Goal: Task Accomplishment & Management: Manage account settings

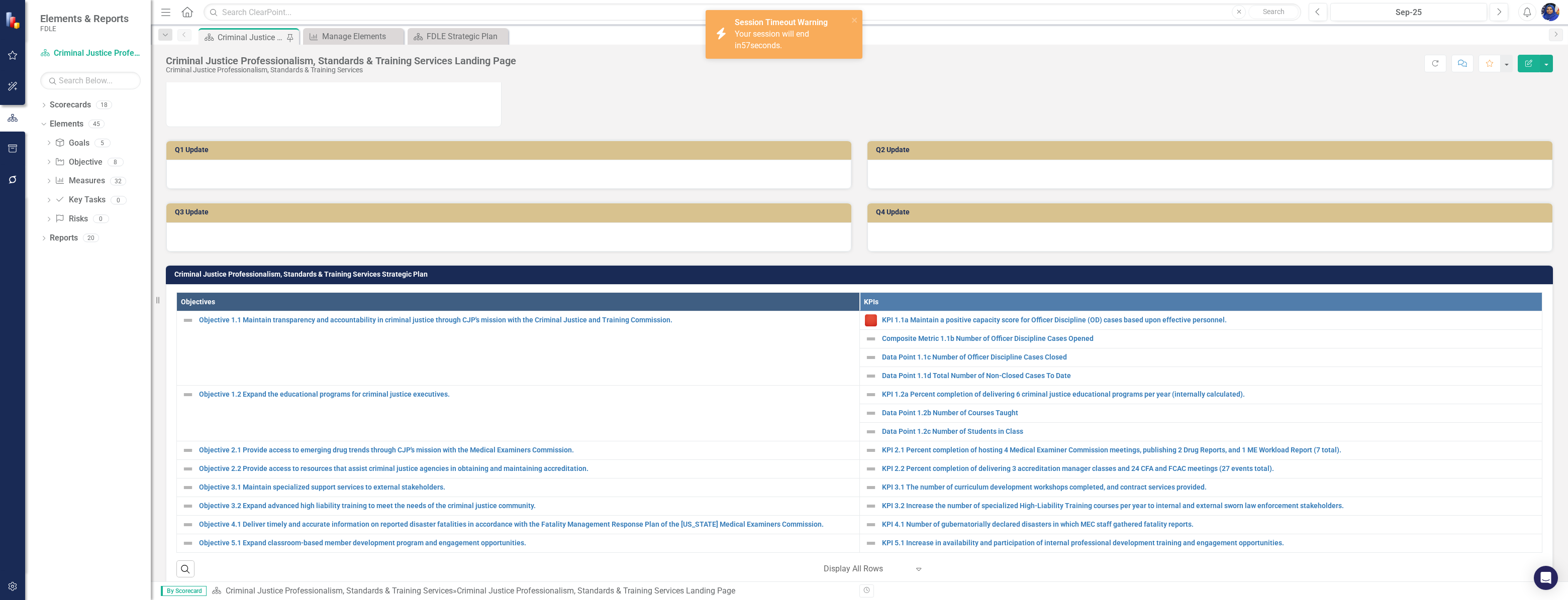
scroll to position [182, 0]
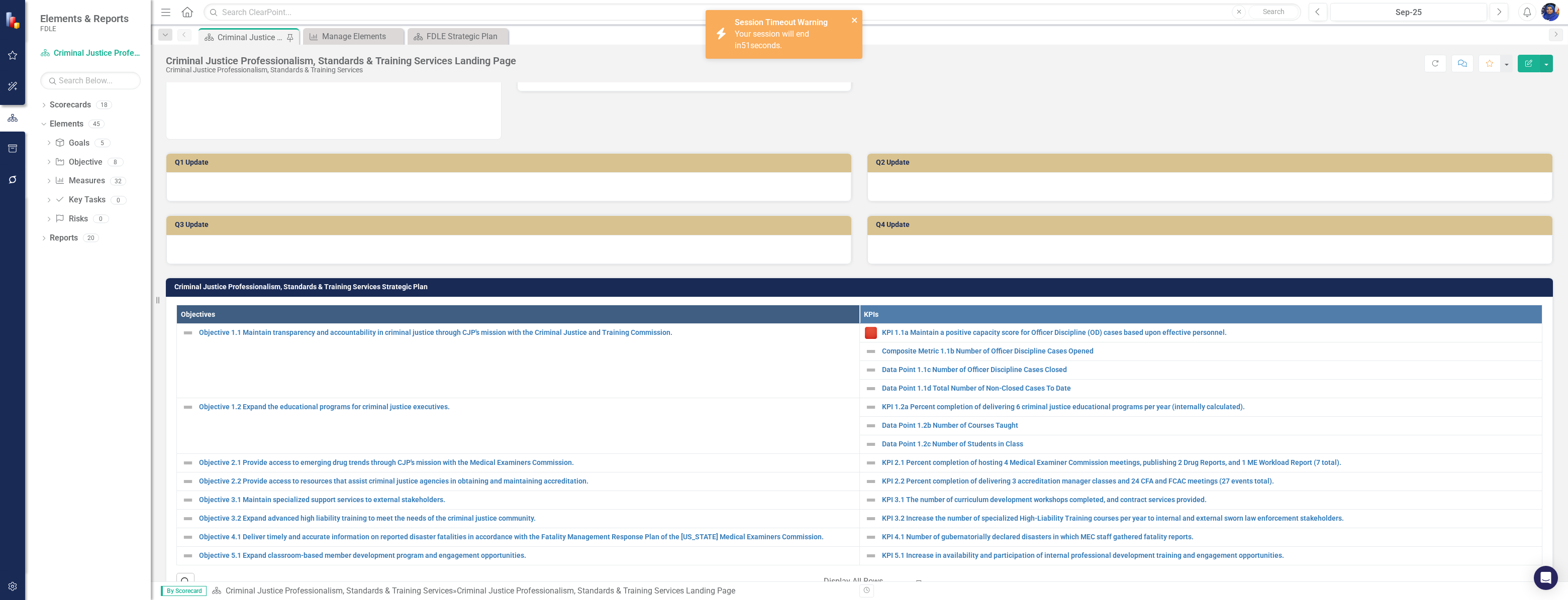
click at [853, 18] on icon "close" at bounding box center [855, 20] width 7 height 8
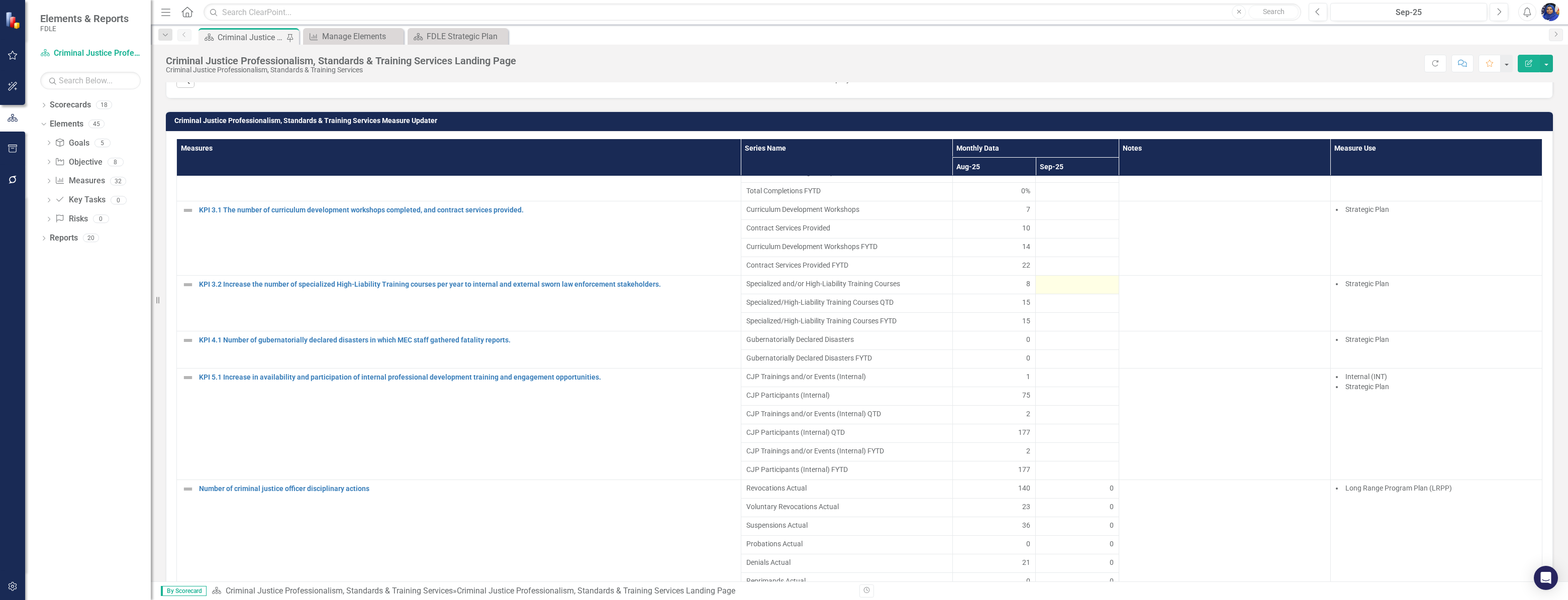
scroll to position [320, 0]
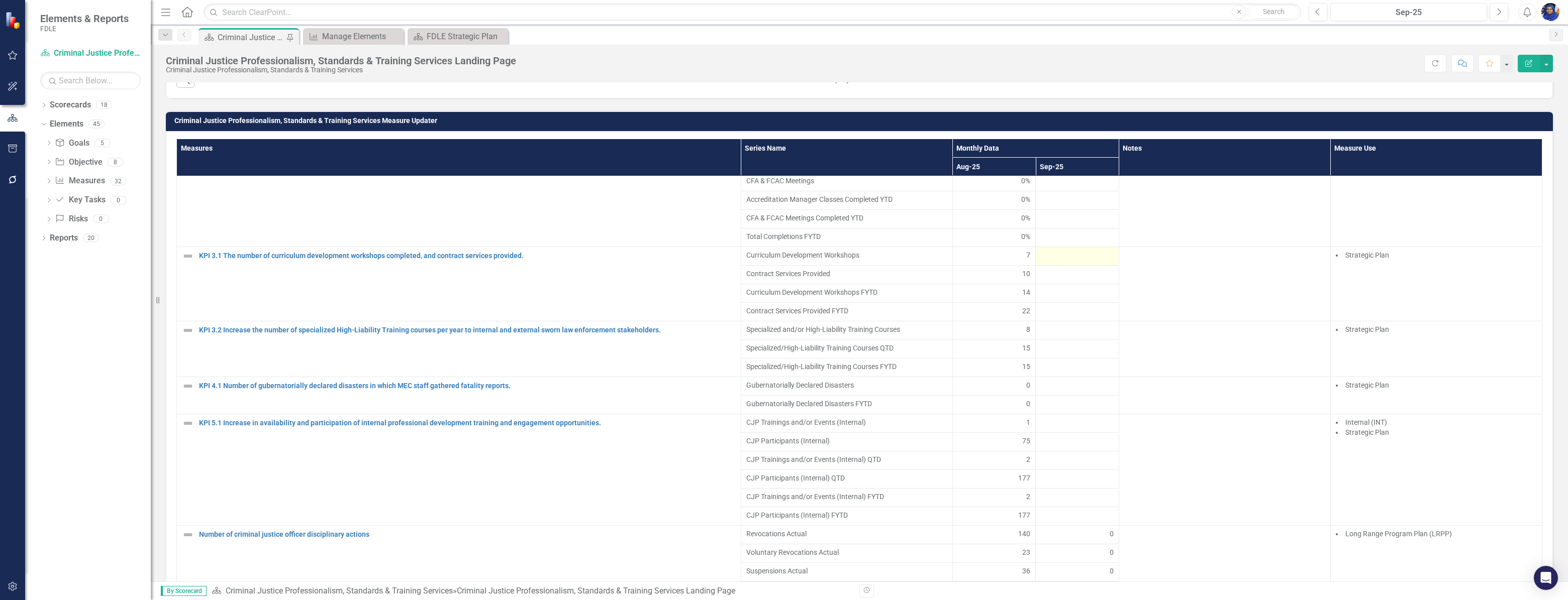
click at [1055, 262] on div at bounding box center [1077, 256] width 73 height 12
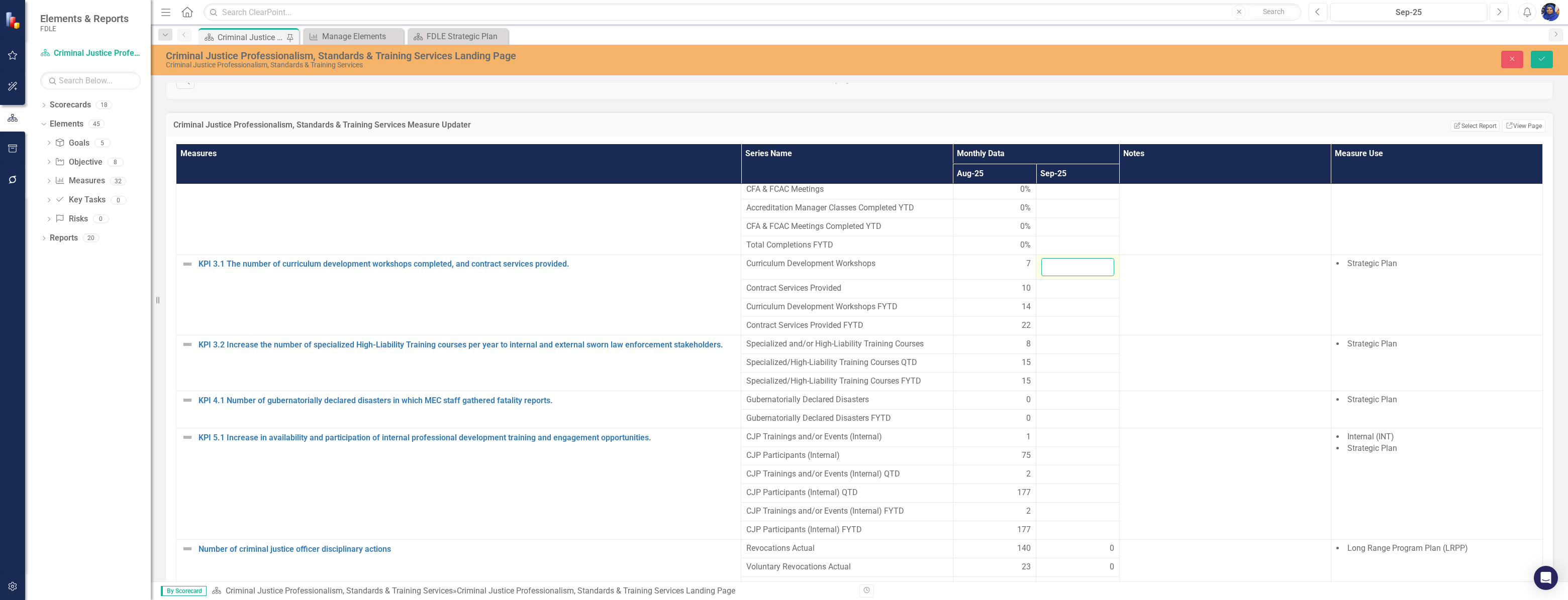
click at [1058, 271] on input "number" at bounding box center [1077, 267] width 73 height 19
type input "9"
click at [1057, 290] on div at bounding box center [1077, 289] width 73 height 12
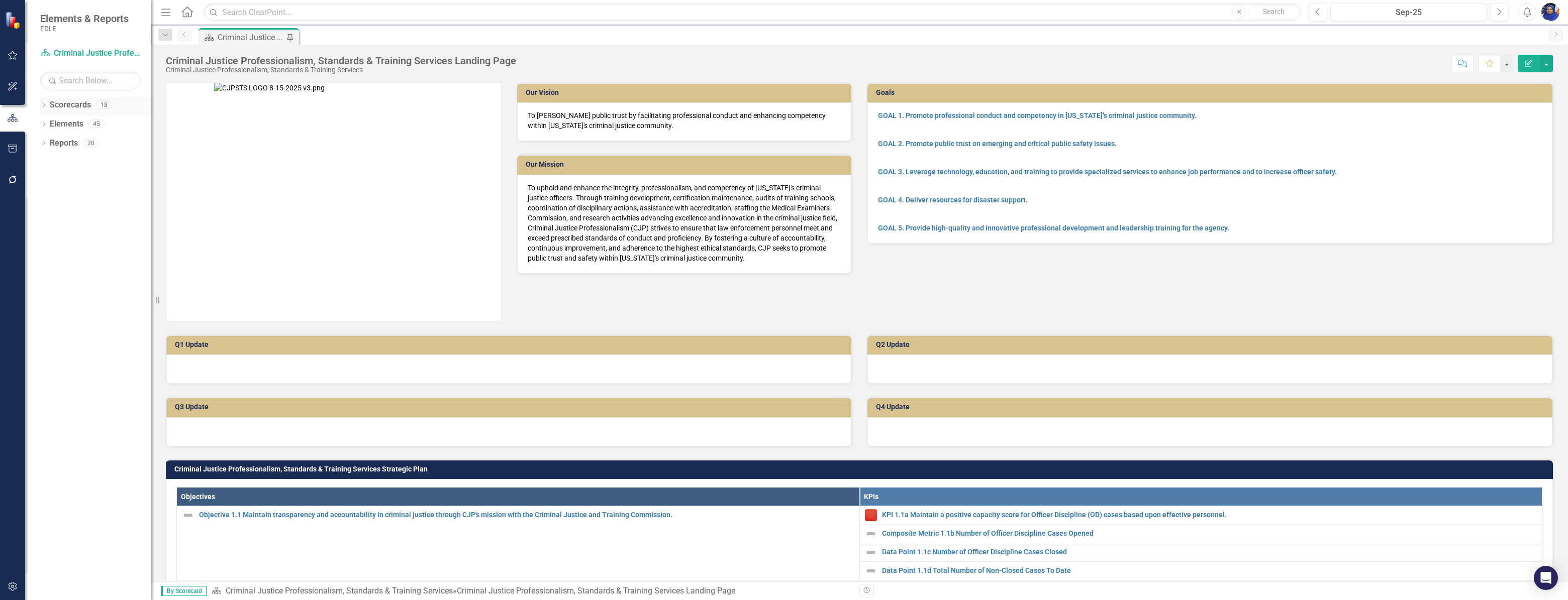
click at [82, 103] on link "Scorecards" at bounding box center [70, 105] width 41 height 12
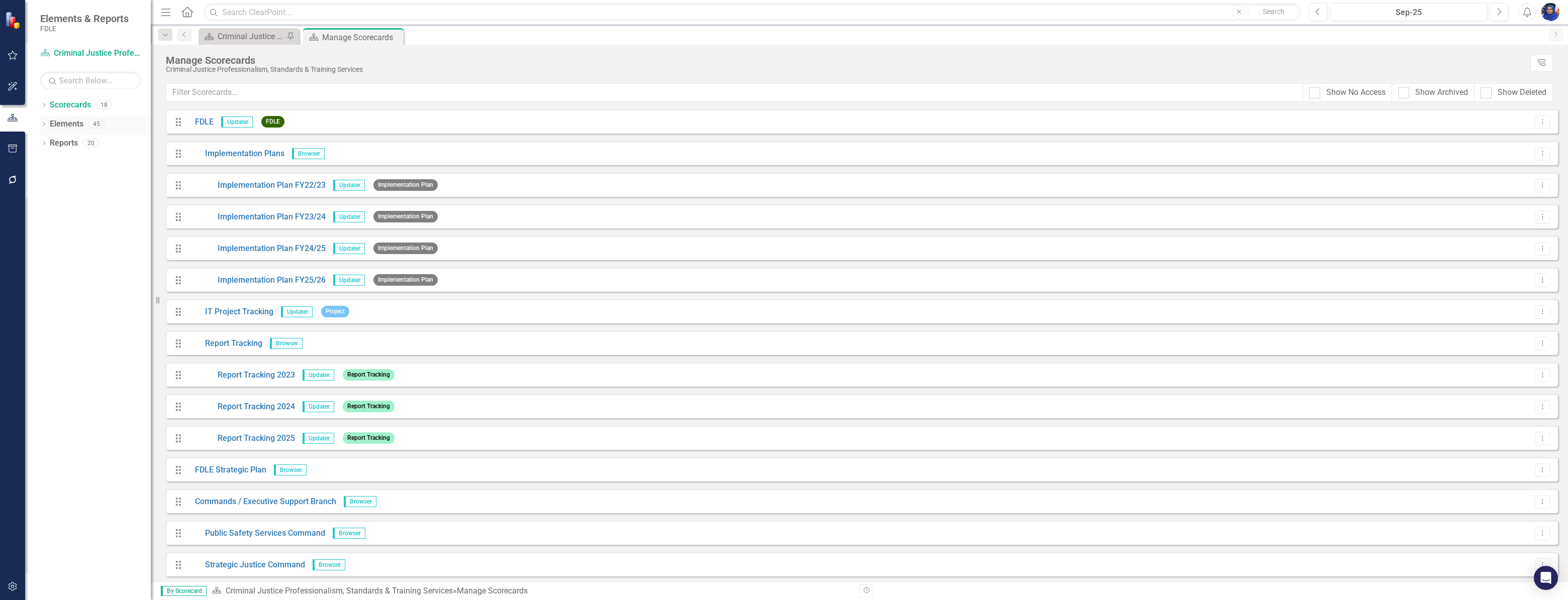
click at [75, 124] on link "Elements" at bounding box center [66, 124] width 33 height 12
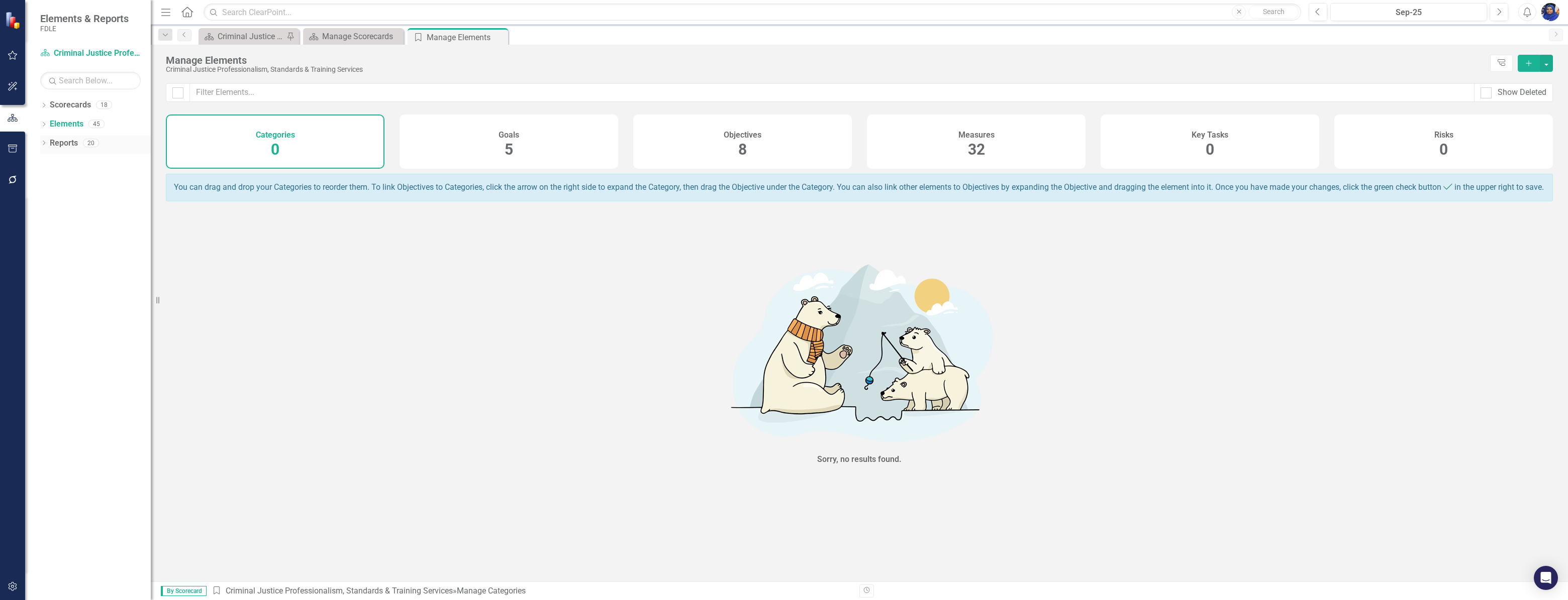
click at [63, 141] on link "Reports" at bounding box center [64, 143] width 28 height 12
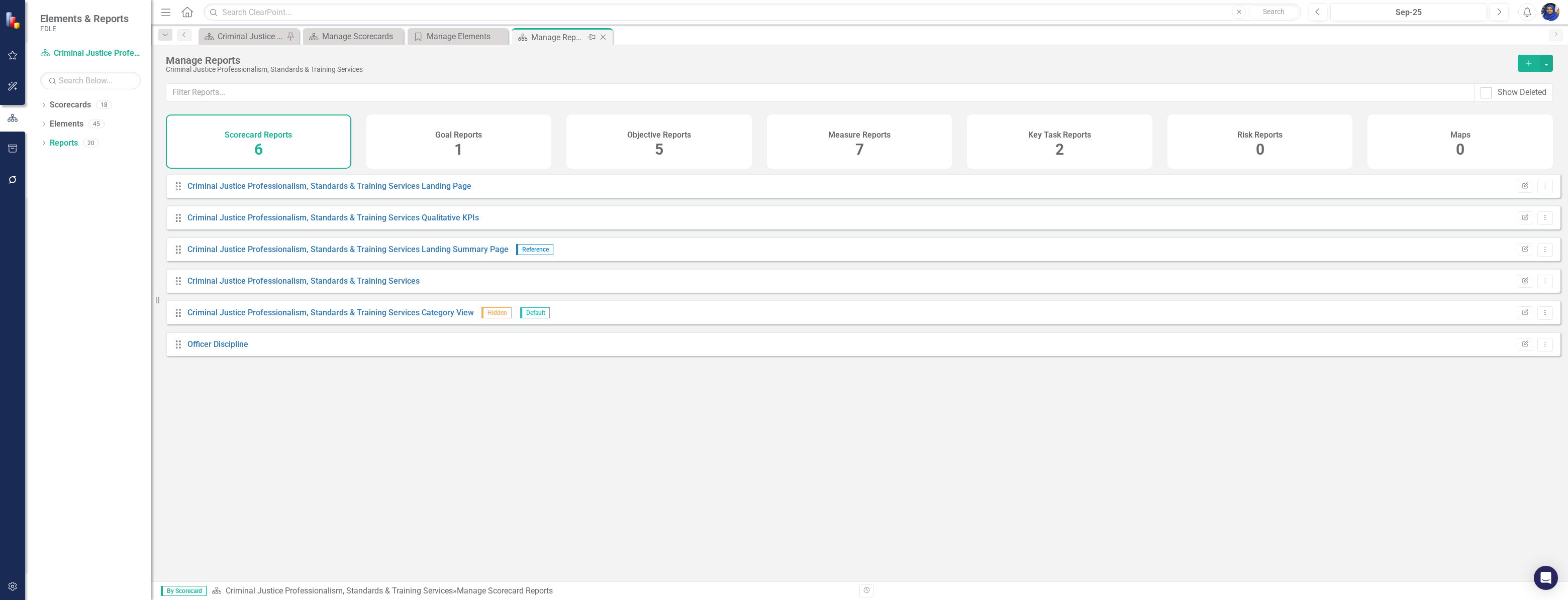
click at [606, 31] on div "Close" at bounding box center [604, 38] width 13 height 13
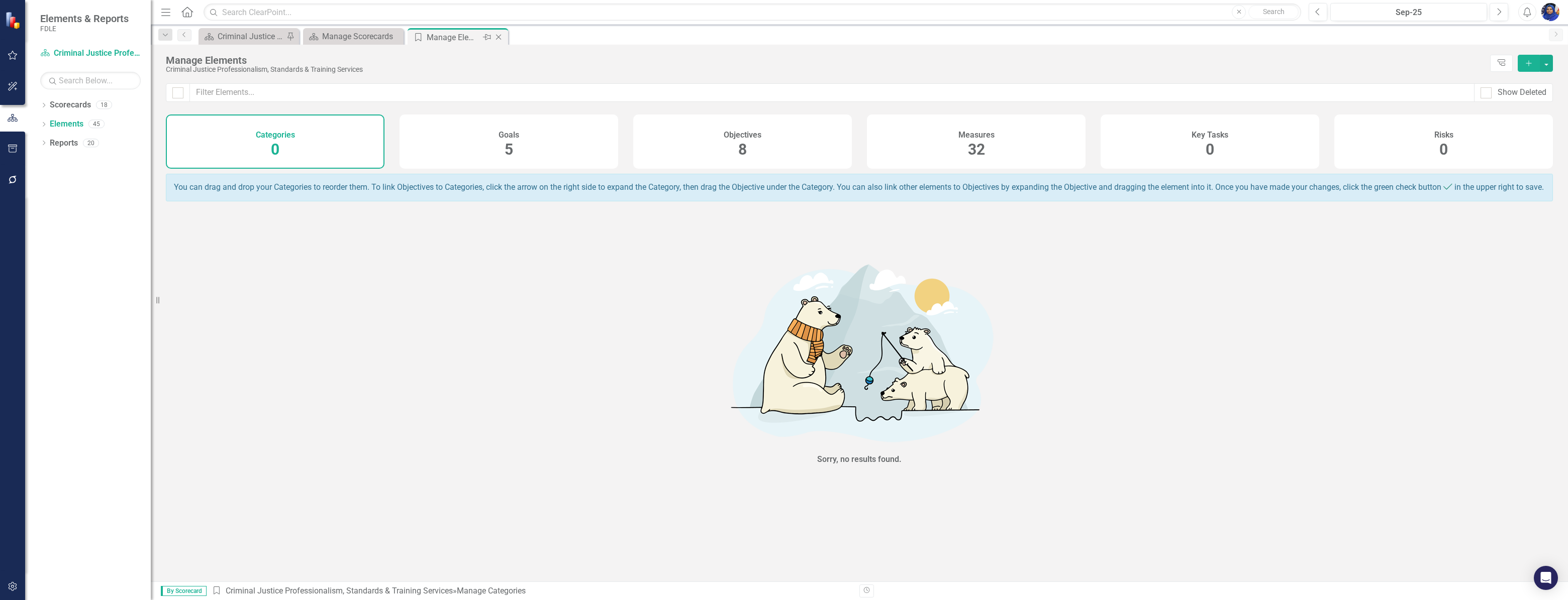
click at [503, 36] on icon "Close" at bounding box center [499, 37] width 10 height 8
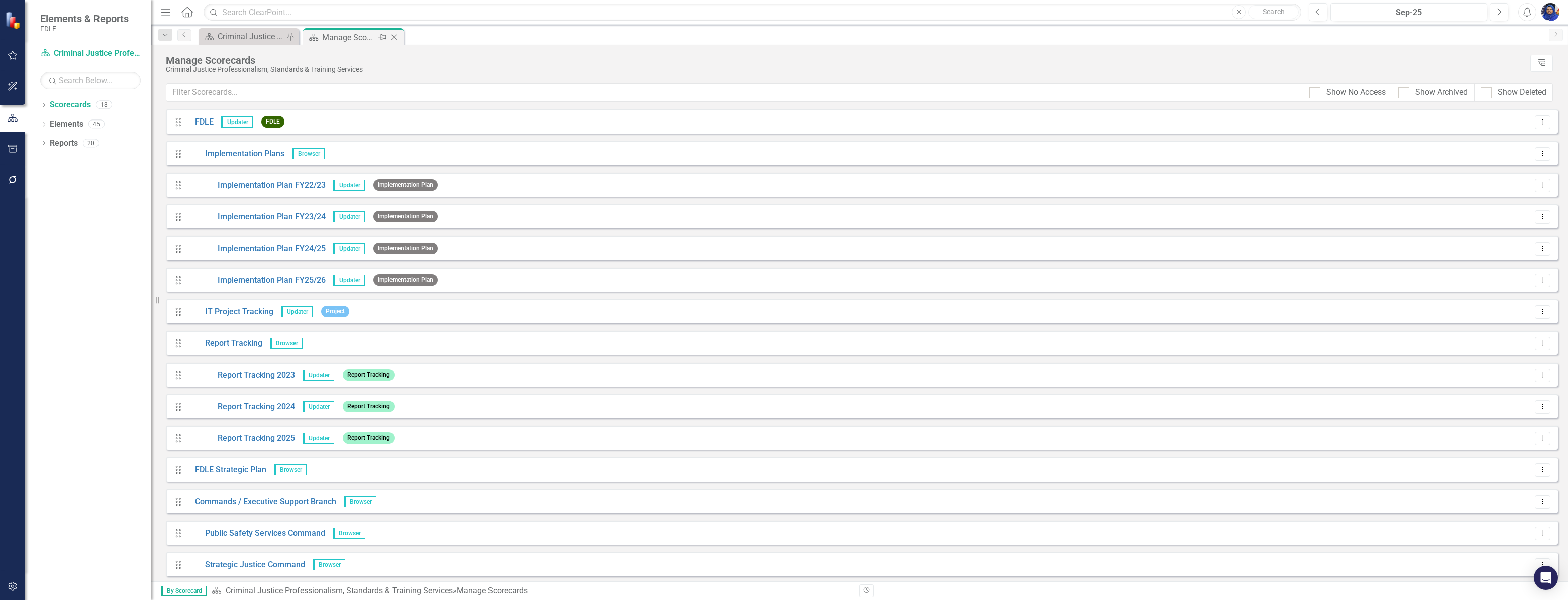
click at [395, 35] on icon at bounding box center [394, 37] width 6 height 6
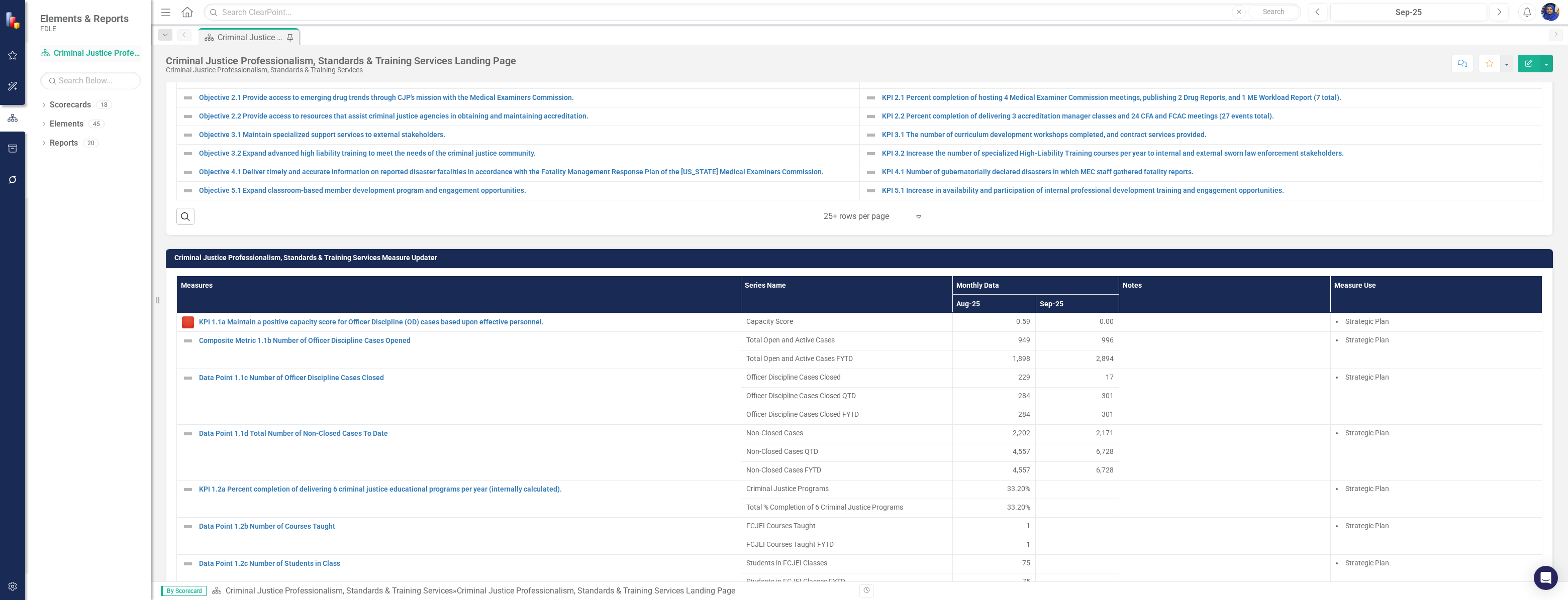
click at [41, 51] on icon "Scorecard" at bounding box center [46, 53] width 10 height 8
click at [78, 54] on link "Scorecard Criminal Justice Professionalism, Standards & Training Services" at bounding box center [91, 53] width 101 height 12
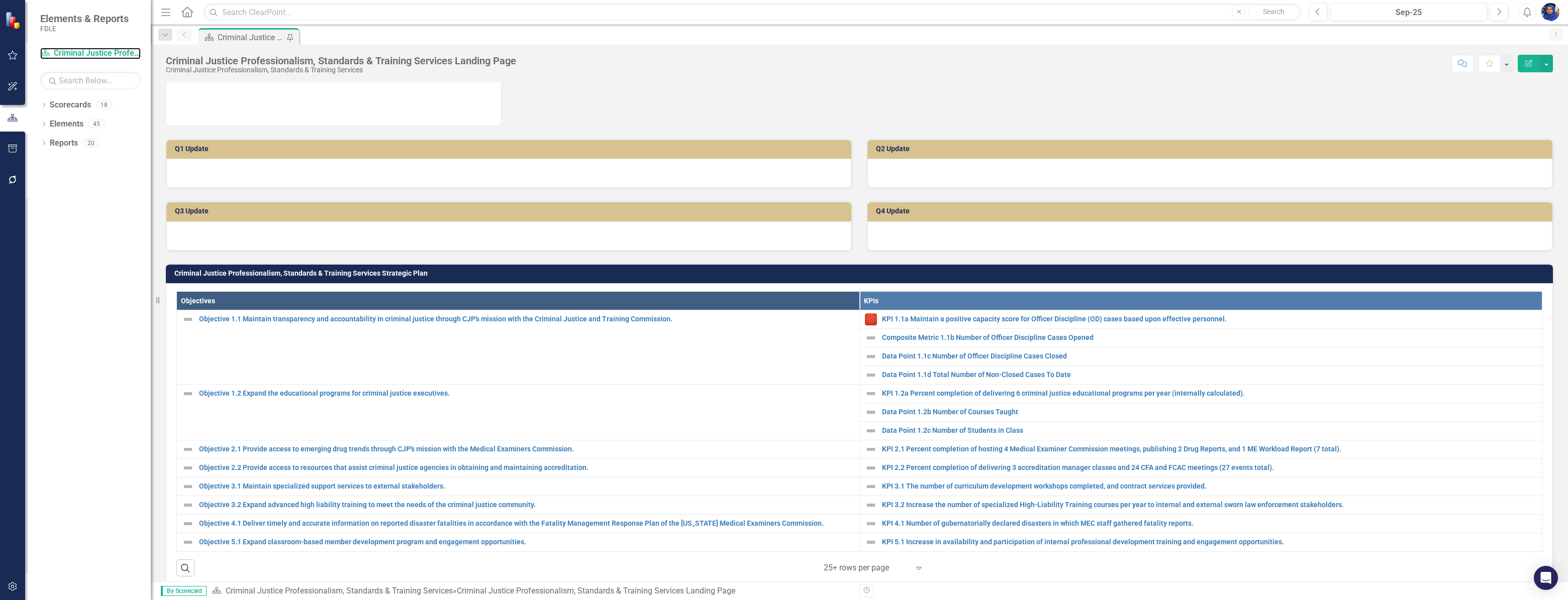
scroll to position [182, 0]
